Goal: Transaction & Acquisition: Purchase product/service

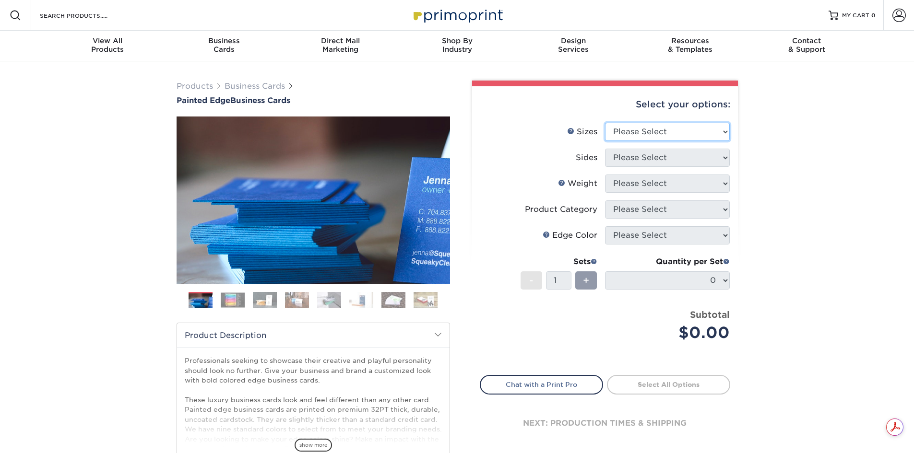
click at [679, 133] on select "Please Select 2" x 3.5" - Standard 2.125" x 3.375" - European 2.5" x 2.5" - Squ…" at bounding box center [667, 132] width 125 height 18
select select "2.00x3.50"
click at [605, 123] on select "Please Select 2" x 3.5" - Standard 2.125" x 3.375" - European 2.5" x 2.5" - Squ…" at bounding box center [667, 132] width 125 height 18
click at [688, 159] on select "Please Select Print Both Sides Print Front Only" at bounding box center [667, 158] width 125 height 18
select select "13abbda7-1d64-4f25-8bb2-c179b224825d"
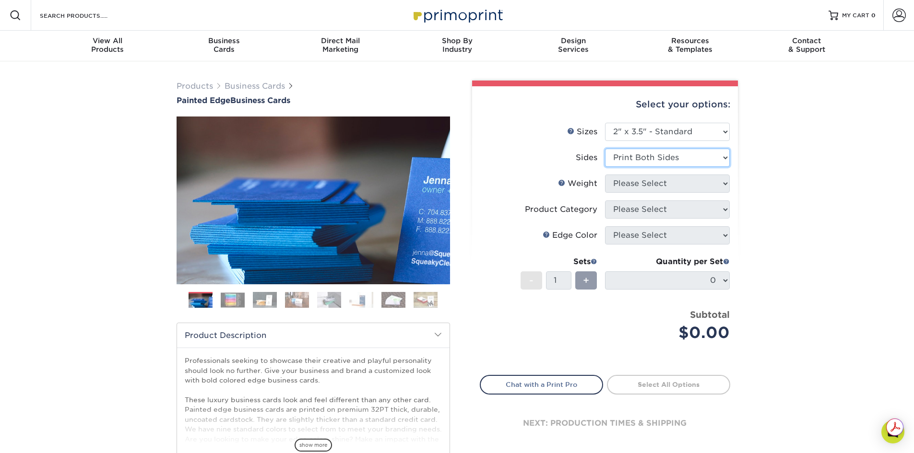
click at [605, 149] on select "Please Select Print Both Sides Print Front Only" at bounding box center [667, 158] width 125 height 18
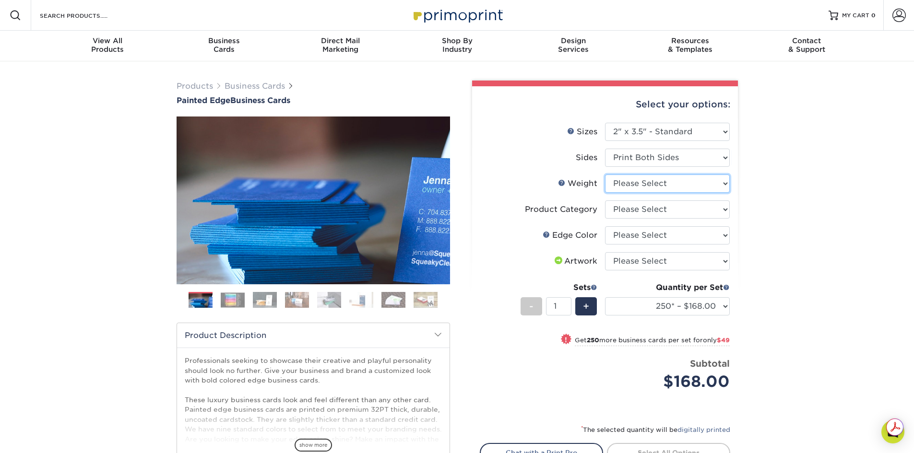
click at [687, 184] on select "Please Select 32PTUC" at bounding box center [667, 184] width 125 height 18
click at [664, 185] on select "Please Select 32PTUC" at bounding box center [667, 184] width 125 height 18
select select "32PTUC"
click at [605, 175] on select "Please Select 32PTUC" at bounding box center [667, 184] width 125 height 18
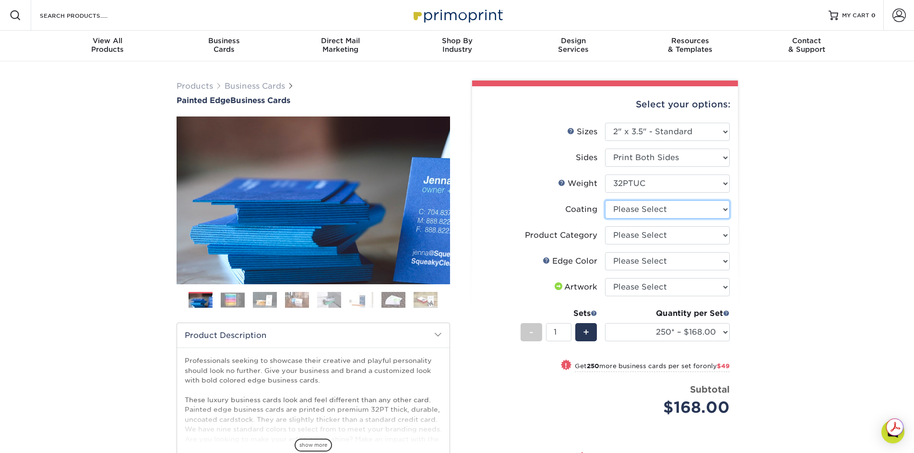
click at [721, 211] on select at bounding box center [667, 209] width 125 height 18
select select "3e7618de-abca-4bda-9f97-8b9129e913d8"
click at [605, 200] on select at bounding box center [667, 209] width 125 height 18
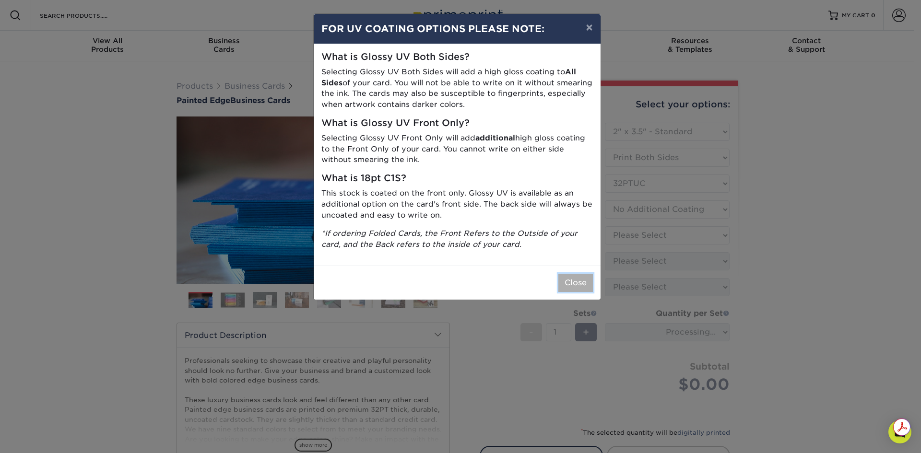
click at [581, 283] on button "Close" at bounding box center [575, 283] width 35 height 18
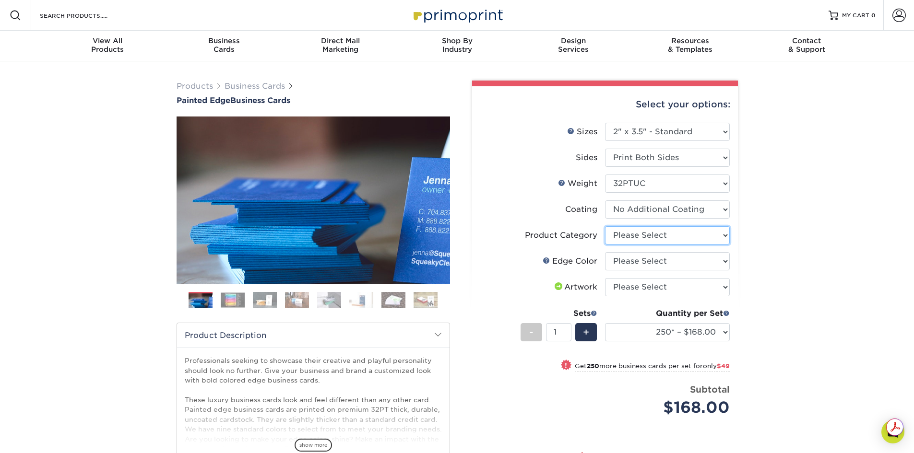
click at [645, 240] on select "Please Select Business Cards" at bounding box center [667, 235] width 125 height 18
select select "3b5148f1-0588-4f88-a218-97bcfdce65c1"
click at [605, 226] on select "Please Select Business Cards" at bounding box center [667, 235] width 125 height 18
click at [644, 264] on select "Please Select Charcoal Black Brown Blue Pearlescent Blue Pearlescent Gold Pearl…" at bounding box center [667, 261] width 125 height 18
select select "e42633f1-b123-4179-bb8a-cf3a693d9207"
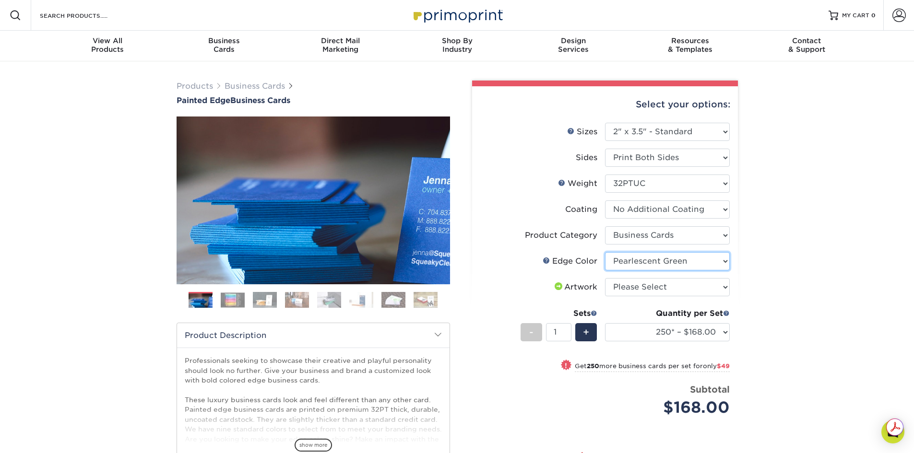
click at [605, 252] on select "Please Select Charcoal Black Brown Blue Pearlescent Blue Pearlescent Gold Pearl…" at bounding box center [667, 261] width 125 height 18
click at [669, 286] on select "Please Select I will upload files I need a design - $100" at bounding box center [667, 287] width 125 height 18
select select "upload"
click at [605, 278] on select "Please Select I will upload files I need a design - $100" at bounding box center [667, 287] width 125 height 18
click at [706, 331] on select "250* – $168.00 500* – $217.00 1000* – $339.00" at bounding box center [667, 332] width 125 height 18
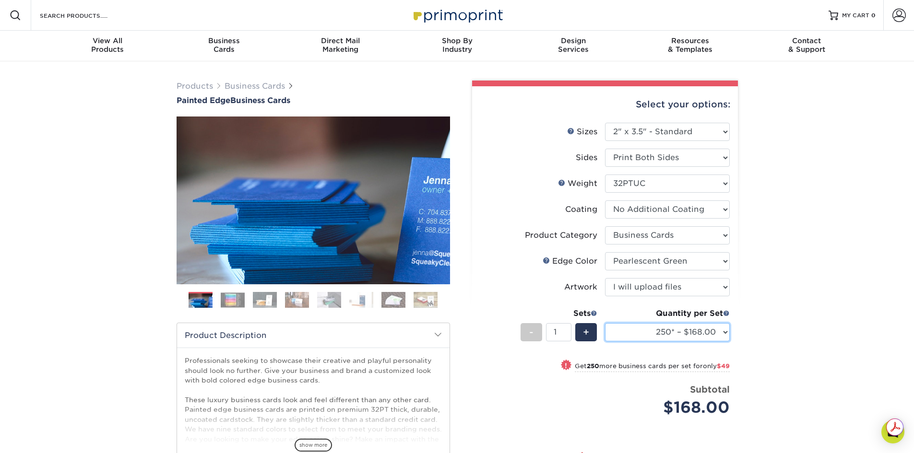
select select "1000* – $339.00"
click at [605, 323] on select "250* – $168.00 500* – $217.00 1000* – $339.00" at bounding box center [667, 332] width 125 height 18
